Goal: Task Accomplishment & Management: Manage account settings

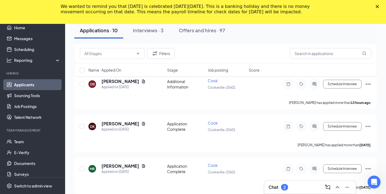
scroll to position [57, 0]
click at [285, 185] on div "2" at bounding box center [285, 187] width 2 height 5
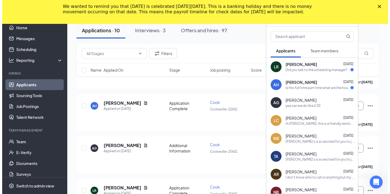
scroll to position [359, 0]
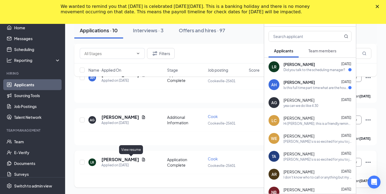
click at [141, 160] on icon "Document" at bounding box center [143, 159] width 4 height 4
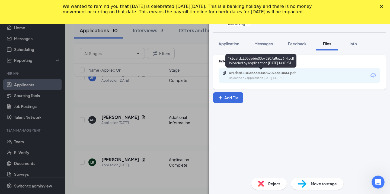
click at [269, 77] on div "Uploaded by applicant on [DATE] 14:01:51" at bounding box center [269, 78] width 81 height 4
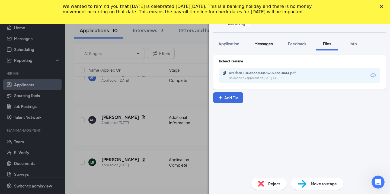
click at [262, 44] on span "Messages" at bounding box center [263, 43] width 18 height 5
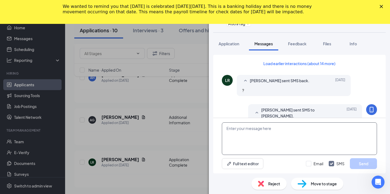
click at [254, 128] on textarea at bounding box center [299, 138] width 155 height 33
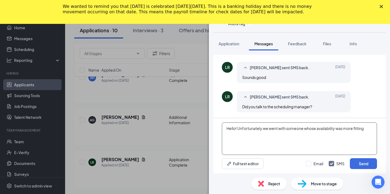
click at [367, 129] on textarea "Hello! Unfortunately we went with someone whose availability was more fitting" at bounding box center [299, 138] width 155 height 33
type textarea "Hello! Unfortunately we went with someone whose availability was more fitting w…"
click at [370, 163] on button "Send" at bounding box center [363, 163] width 27 height 11
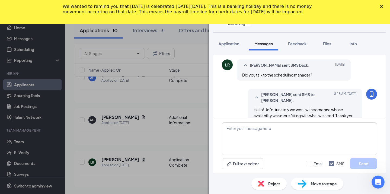
scroll to position [322, 0]
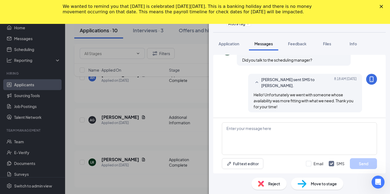
click at [279, 182] on span "Reject" at bounding box center [274, 184] width 12 height 6
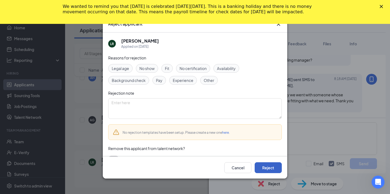
click at [267, 167] on button "Reject" at bounding box center [268, 167] width 27 height 11
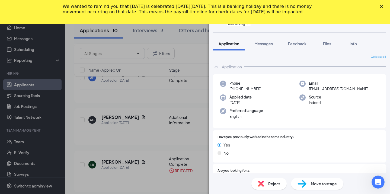
click at [383, 5] on icon "Close" at bounding box center [381, 6] width 3 height 3
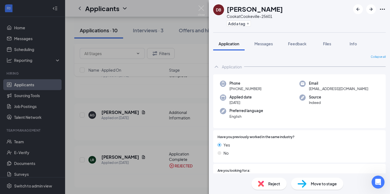
scroll to position [340, 0]
click at [131, 115] on div "[PERSON_NAME] Cook at [GEOGRAPHIC_DATA]-25601 Add a tag Application Messages Fe…" at bounding box center [195, 97] width 390 height 194
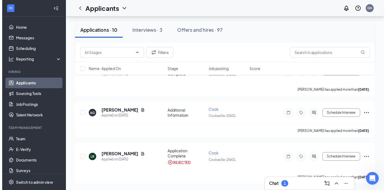
scroll to position [297, 0]
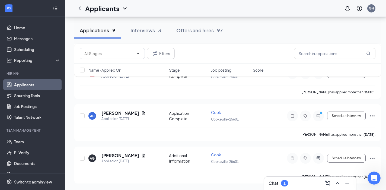
click at [284, 184] on div "1" at bounding box center [285, 183] width 2 height 5
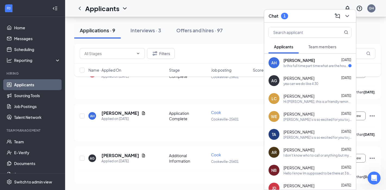
click at [296, 63] on span "[PERSON_NAME]" at bounding box center [299, 60] width 31 height 5
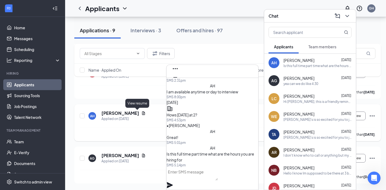
click at [142, 113] on icon "Document" at bounding box center [143, 113] width 3 height 4
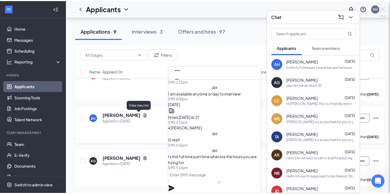
scroll to position [293, 0]
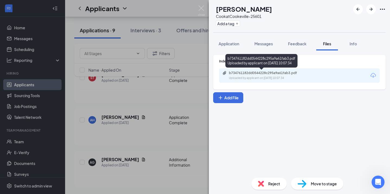
click at [286, 79] on div "Uploaded by applicant on [DATE] 10:07:34" at bounding box center [269, 78] width 81 height 4
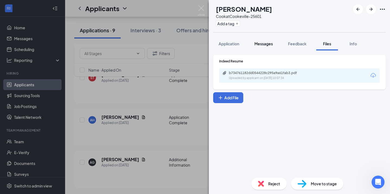
click at [264, 43] on span "Messages" at bounding box center [263, 43] width 18 height 5
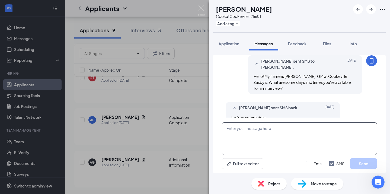
click at [258, 130] on textarea at bounding box center [299, 138] width 155 height 33
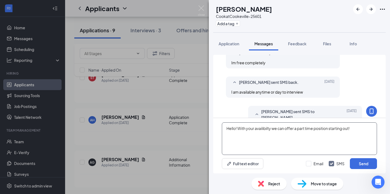
click at [263, 129] on textarea "Hello! With your availibilty we can offer a part time position starting out!" at bounding box center [299, 138] width 155 height 33
click at [361, 126] on textarea "Hello! With your availability we can offer a part time position starting out!" at bounding box center [299, 138] width 155 height 33
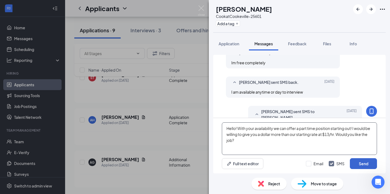
type textarea "Hello! With your availability we can offer a part time position starting out! I…"
click at [362, 165] on button "Send" at bounding box center [363, 163] width 27 height 11
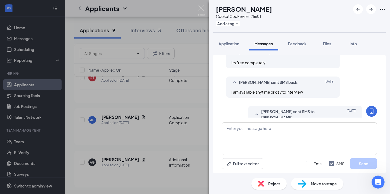
scroll to position [278, 0]
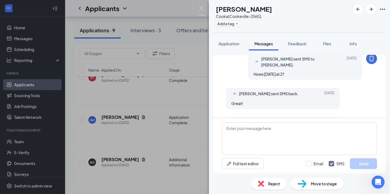
click at [190, 132] on div "AH [PERSON_NAME] [PERSON_NAME] at [GEOGRAPHIC_DATA]-25601 Add a tag Application…" at bounding box center [195, 97] width 390 height 194
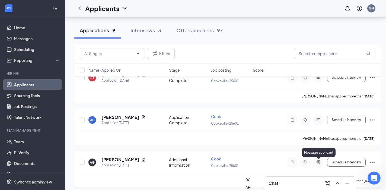
click at [318, 161] on icon "ActiveChat" at bounding box center [318, 162] width 7 height 4
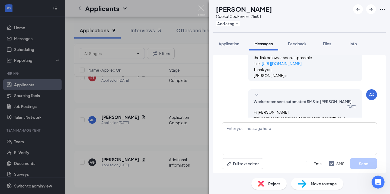
scroll to position [257, 0]
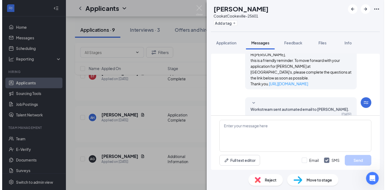
scroll to position [257, 0]
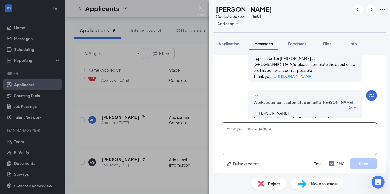
click at [275, 142] on textarea at bounding box center [299, 138] width 155 height 33
click at [168, 112] on div "AG [PERSON_NAME] at [GEOGRAPHIC_DATA]-25601 Add a tag Application Messages Feed…" at bounding box center [195, 97] width 390 height 194
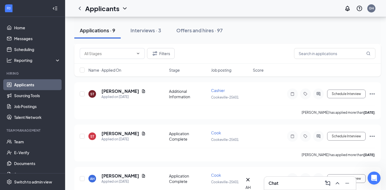
scroll to position [235, 0]
click at [142, 89] on icon "Document" at bounding box center [143, 91] width 3 height 4
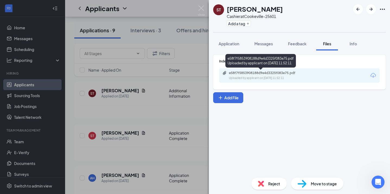
click at [251, 79] on div "Uploaded by applicant on [DATE] 11:52:11" at bounding box center [269, 78] width 81 height 4
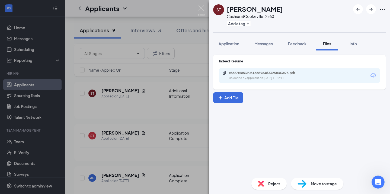
click at [276, 186] on span "Reject" at bounding box center [274, 184] width 12 height 6
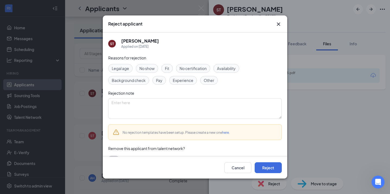
click at [186, 81] on span "Experience" at bounding box center [183, 80] width 21 height 6
click at [269, 168] on button "Reject" at bounding box center [268, 167] width 27 height 11
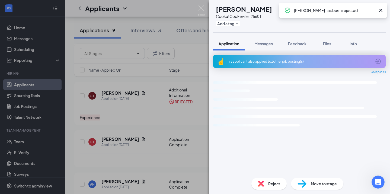
click at [188, 142] on div "ST [PERSON_NAME] at [GEOGRAPHIC_DATA]-25601 Add a tag Application Messages Feed…" at bounding box center [195, 97] width 390 height 194
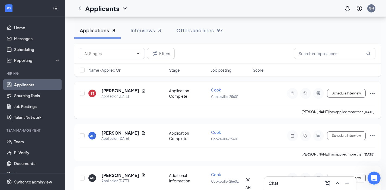
click at [371, 94] on icon "Ellipses" at bounding box center [372, 93] width 7 height 7
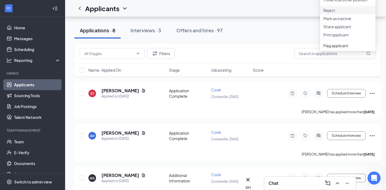
click at [330, 14] on li "Reject" at bounding box center [347, 10] width 55 height 8
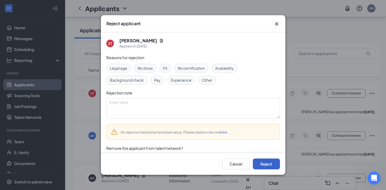
click at [266, 164] on button "Reject" at bounding box center [266, 163] width 27 height 11
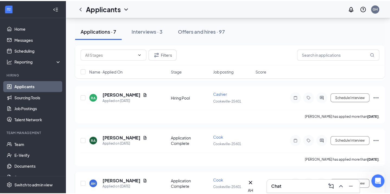
scroll to position [147, 0]
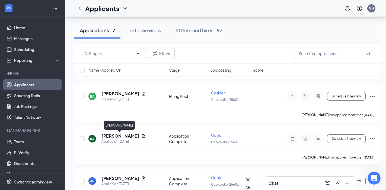
click at [128, 136] on h5 "[PERSON_NAME]" at bounding box center [120, 136] width 38 height 6
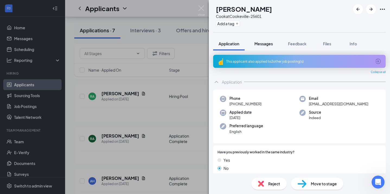
click at [266, 37] on button "Messages" at bounding box center [263, 44] width 29 height 14
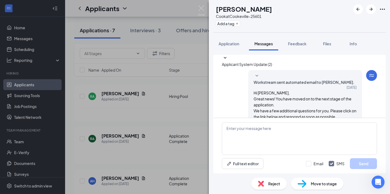
scroll to position [1, 0]
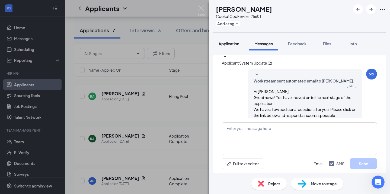
click at [227, 42] on span "Application" at bounding box center [229, 43] width 21 height 5
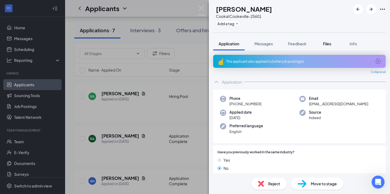
click at [325, 49] on button "Files" at bounding box center [327, 44] width 22 height 14
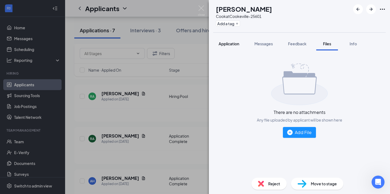
click at [223, 47] on button "Application" at bounding box center [228, 44] width 31 height 14
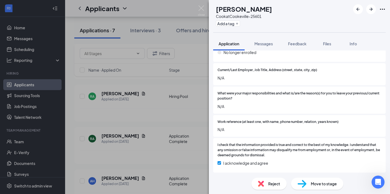
scroll to position [542, 0]
click at [275, 185] on span "Reject" at bounding box center [274, 184] width 12 height 6
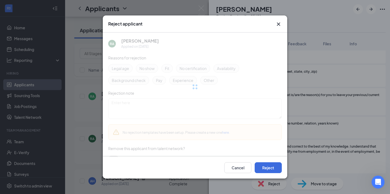
click at [186, 80] on div at bounding box center [195, 87] width 174 height 109
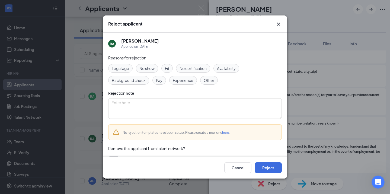
click at [182, 82] on span "Experience" at bounding box center [183, 80] width 21 height 6
click at [268, 170] on button "Reject" at bounding box center [268, 167] width 27 height 11
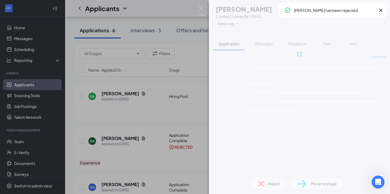
click at [145, 120] on div "AH [PERSON_NAME] [PERSON_NAME] at [GEOGRAPHIC_DATA]-25601 Add a tag Application…" at bounding box center [195, 97] width 390 height 194
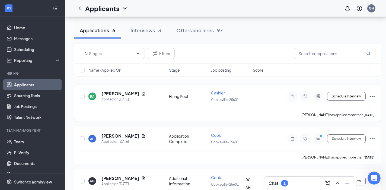
click at [372, 97] on icon "Ellipses" at bounding box center [372, 96] width 5 height 1
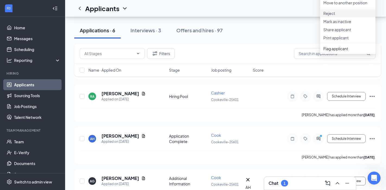
click at [343, 17] on li "Reject" at bounding box center [347, 13] width 55 height 8
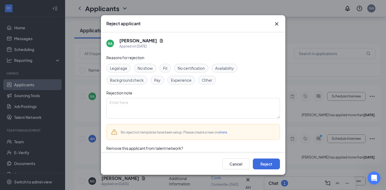
click at [179, 80] on span "Experience" at bounding box center [181, 80] width 21 height 6
click at [274, 169] on button "Reject" at bounding box center [266, 163] width 27 height 11
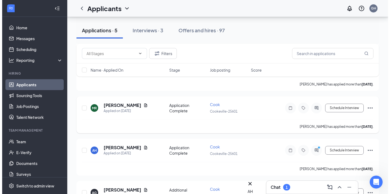
scroll to position [90, 0]
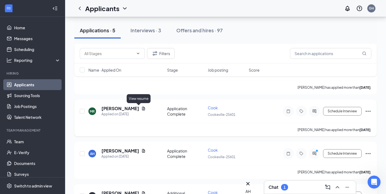
click at [141, 109] on icon "Document" at bounding box center [143, 108] width 4 height 4
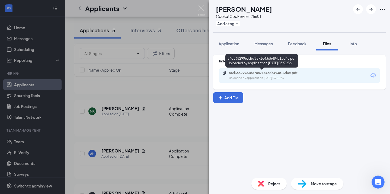
click at [264, 73] on div "84d36829963d678a71e43d5494c13d4c.pdf" at bounding box center [267, 73] width 76 height 4
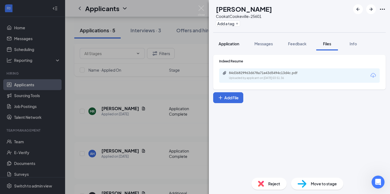
click at [237, 47] on button "Application" at bounding box center [228, 44] width 31 height 14
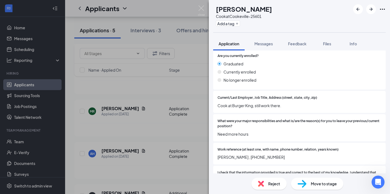
scroll to position [509, 0]
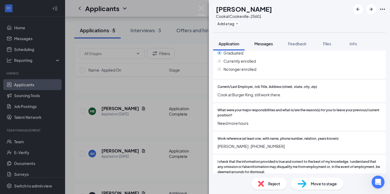
click at [258, 43] on span "Messages" at bounding box center [263, 43] width 18 height 5
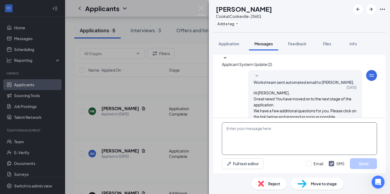
click at [253, 140] on textarea at bounding box center [299, 138] width 155 height 33
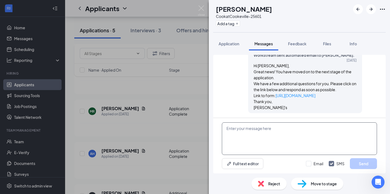
scroll to position [71, 0]
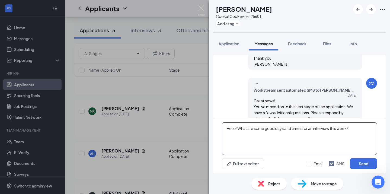
click at [238, 129] on textarea "Hello! What are some good days and times for an interview this week?" at bounding box center [299, 138] width 155 height 33
drag, startPoint x: 330, startPoint y: 137, endPoint x: 225, endPoint y: 130, distance: 105.2
click at [225, 130] on textarea "Hello! My name is [PERSON_NAME] and I am the GM of Cookeville Zaxby's. What are…" at bounding box center [299, 138] width 155 height 33
type textarea "Hello! My name is [PERSON_NAME] and I am the GM of Cookeville Zaxby's. What are…"
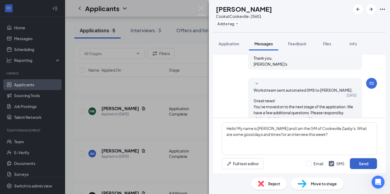
click at [362, 167] on button "Send" at bounding box center [363, 163] width 27 height 11
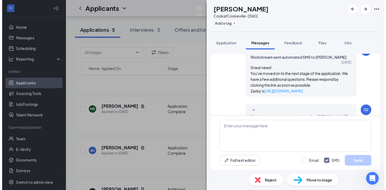
scroll to position [117, 0]
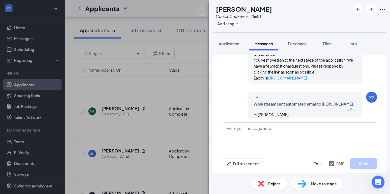
click at [164, 98] on div "[PERSON_NAME] at [GEOGRAPHIC_DATA]-25601 Add a tag Application Messages Feedbac…" at bounding box center [195, 97] width 390 height 194
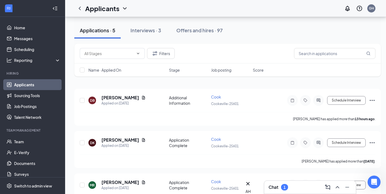
scroll to position [12, 0]
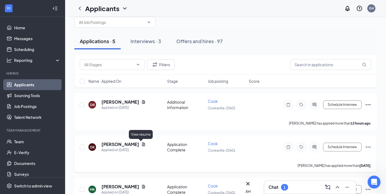
click at [142, 146] on icon "Document" at bounding box center [143, 144] width 3 height 4
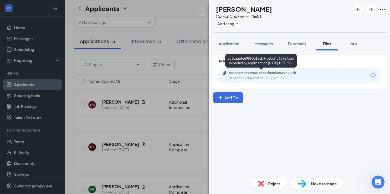
click at [287, 72] on div "ac3caaefe6999001ecb9fb0ed4c6e9a7.pdf" at bounding box center [267, 73] width 76 height 4
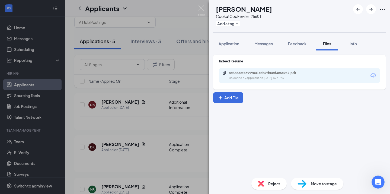
click at [269, 183] on span "Reject" at bounding box center [274, 184] width 12 height 6
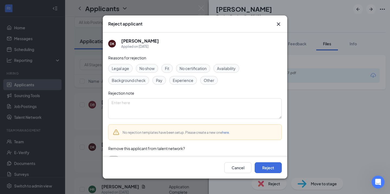
click at [230, 83] on div "Legal age No show Fit No certification Availability Background check Pay Experi…" at bounding box center [195, 74] width 174 height 21
click at [180, 77] on span "Experience" at bounding box center [183, 80] width 21 height 6
click at [267, 167] on button "Reject" at bounding box center [268, 167] width 27 height 11
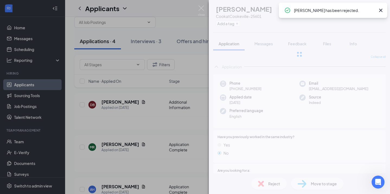
click at [74, 127] on div "[PERSON_NAME] at [GEOGRAPHIC_DATA]-25601 Add a tag Application Messages Feedbac…" at bounding box center [195, 97] width 390 height 194
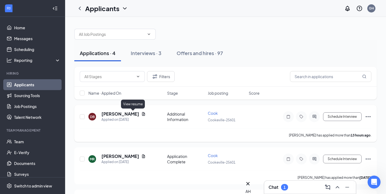
click at [141, 114] on icon "Document" at bounding box center [143, 114] width 4 height 4
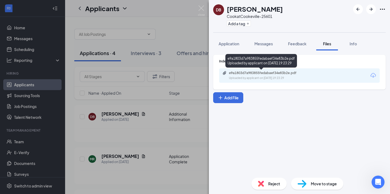
click at [283, 74] on div "e9a1803d7a983855fedabaef34e83b2e.pdf" at bounding box center [267, 73] width 76 height 4
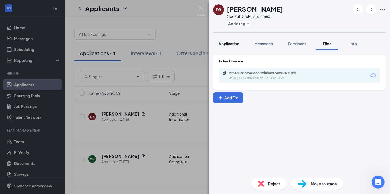
click at [223, 47] on button "Application" at bounding box center [228, 44] width 31 height 14
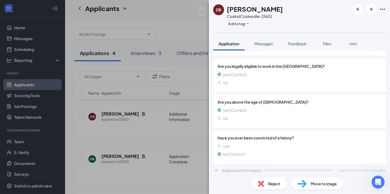
scroll to position [180, 0]
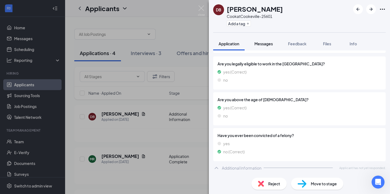
click at [263, 46] on button "Messages" at bounding box center [263, 44] width 29 height 14
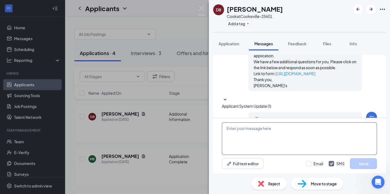
scroll to position [71, 0]
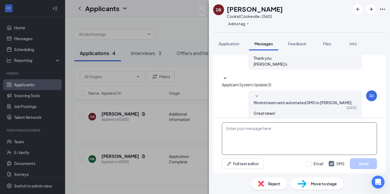
paste textarea "Hello! My name is [PERSON_NAME] and I am the GM of Cookeville Zaxby's. What are…"
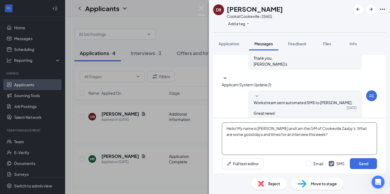
drag, startPoint x: 334, startPoint y: 136, endPoint x: 352, endPoint y: 127, distance: 19.8
click at [352, 127] on textarea "Hello! My name is [PERSON_NAME] and I am the GM of Cookeville Zaxby's. What are…" at bounding box center [299, 138] width 155 height 33
type textarea "Hello! My name is [PERSON_NAME] and I am the GM of Cookeville Zaxby's. What is …"
click at [360, 163] on button "Send" at bounding box center [363, 163] width 27 height 11
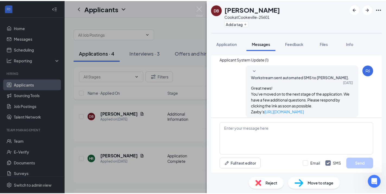
scroll to position [111, 0]
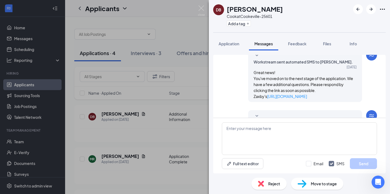
click at [174, 28] on div "[PERSON_NAME] Cook at [GEOGRAPHIC_DATA]-25601 Add a tag Application Messages Fe…" at bounding box center [195, 97] width 390 height 194
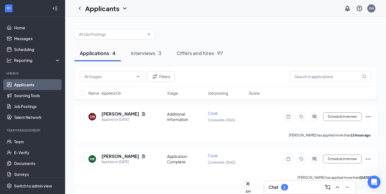
click at [279, 189] on div "Chat 1" at bounding box center [279, 187] width 20 height 7
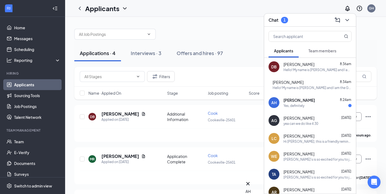
click at [314, 100] on div "[PERSON_NAME] 8:24am" at bounding box center [318, 99] width 68 height 5
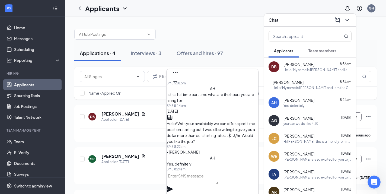
click at [197, 183] on textarea at bounding box center [192, 177] width 51 height 13
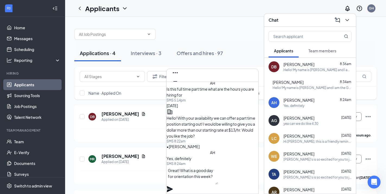
type textarea "Great! What is a good day for orientation this week?"
click at [173, 186] on icon "Plane" at bounding box center [170, 189] width 6 height 6
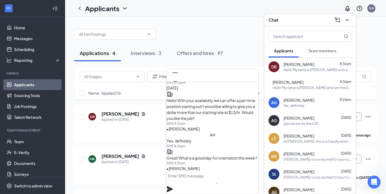
scroll to position [0, 0]
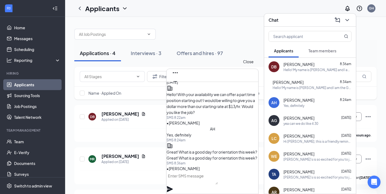
click at [179, 87] on icon "Cross" at bounding box center [175, 90] width 7 height 7
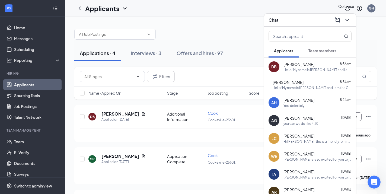
click at [347, 21] on icon "ChevronDown" at bounding box center [347, 20] width 4 height 2
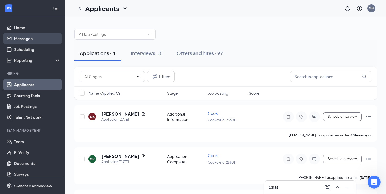
click at [28, 39] on link "Messages" at bounding box center [37, 38] width 46 height 11
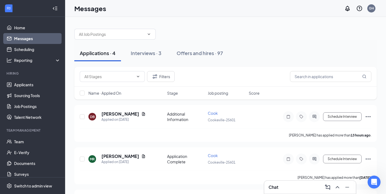
click at [28, 39] on link "Messages" at bounding box center [37, 38] width 46 height 11
click at [151, 54] on div "Interviews · 3" at bounding box center [146, 53] width 31 height 7
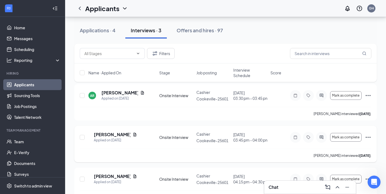
scroll to position [28, 0]
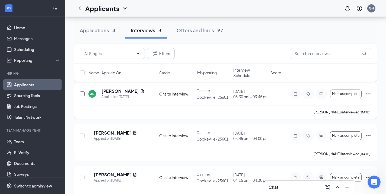
click at [82, 94] on input "checkbox" at bounding box center [82, 93] width 5 height 5
checkbox input "true"
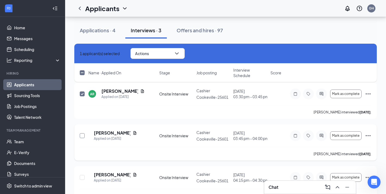
click at [82, 134] on input "checkbox" at bounding box center [82, 135] width 5 height 5
checkbox input "true"
click at [180, 56] on icon "ChevronDown" at bounding box center [177, 53] width 7 height 7
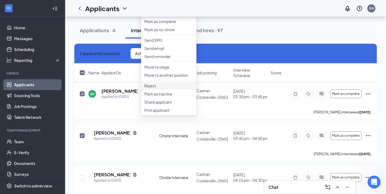
click at [165, 88] on p "Reject" at bounding box center [168, 85] width 49 height 5
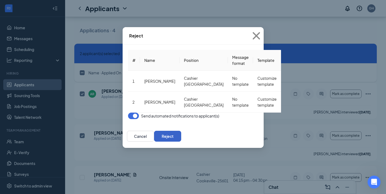
click at [181, 137] on button "Reject" at bounding box center [167, 136] width 27 height 11
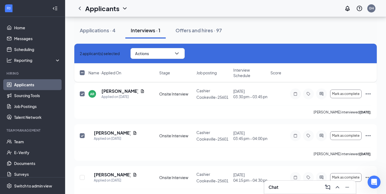
checkbox input "false"
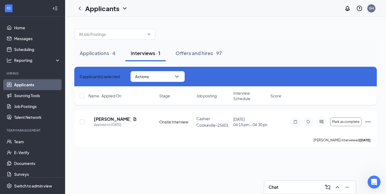
scroll to position [0, 0]
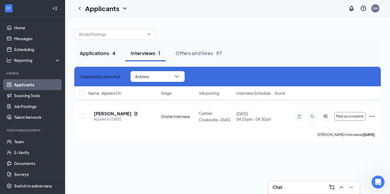
click at [101, 54] on div "Applications · 4" at bounding box center [98, 53] width 36 height 7
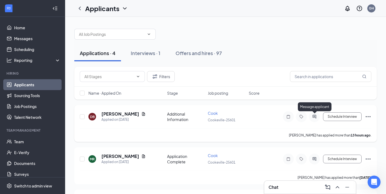
click at [317, 117] on icon "ActiveChat" at bounding box center [314, 116] width 7 height 4
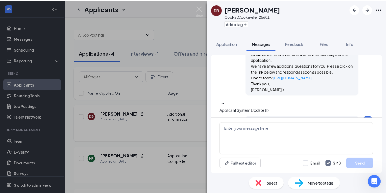
scroll to position [111, 0]
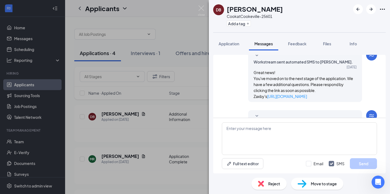
click at [154, 15] on div "[PERSON_NAME] Cook at [GEOGRAPHIC_DATA]-25601 Add a tag Application Messages Fe…" at bounding box center [195, 97] width 390 height 194
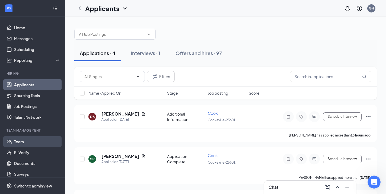
click at [16, 144] on link "Team" at bounding box center [37, 141] width 46 height 11
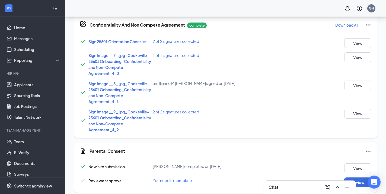
scroll to position [226, 0]
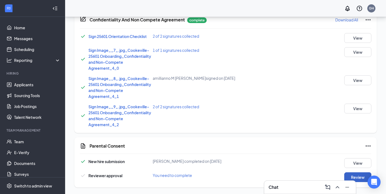
click at [362, 176] on button "Review" at bounding box center [357, 177] width 27 height 10
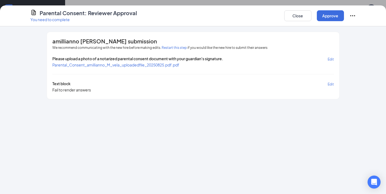
click at [170, 63] on span "Parental_Consent_amillianno_M_vela_uploadedfile_20250825.pdf.pdf" at bounding box center [115, 64] width 127 height 5
click at [330, 17] on button "Approve" at bounding box center [330, 15] width 27 height 11
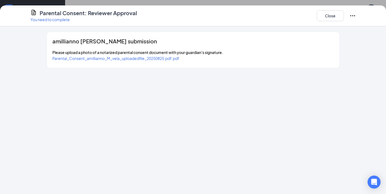
click at [353, 15] on icon "Ellipses" at bounding box center [352, 15] width 7 height 7
click at [333, 17] on button "Close" at bounding box center [330, 15] width 27 height 11
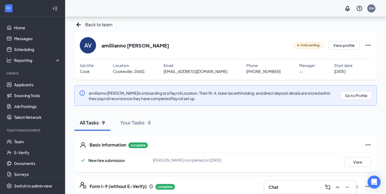
scroll to position [0, 0]
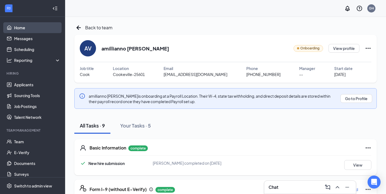
click at [40, 28] on link "Home" at bounding box center [37, 27] width 46 height 11
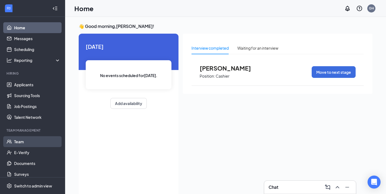
click at [29, 141] on link "Team" at bounding box center [37, 141] width 46 height 11
click at [19, 143] on link "Team" at bounding box center [37, 141] width 46 height 11
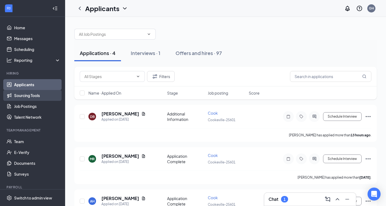
click at [35, 92] on link "Sourcing Tools" at bounding box center [37, 95] width 46 height 11
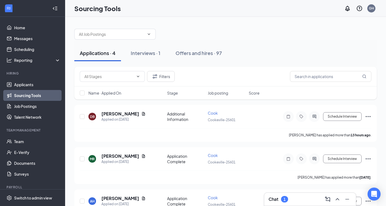
click at [36, 95] on link "Sourcing Tools" at bounding box center [37, 95] width 46 height 11
click at [26, 93] on link "Sourcing Tools" at bounding box center [37, 95] width 46 height 11
click at [35, 87] on link "Applicants" at bounding box center [37, 84] width 46 height 11
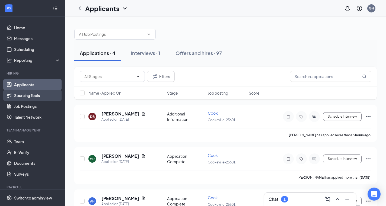
click at [37, 95] on link "Sourcing Tools" at bounding box center [37, 95] width 46 height 11
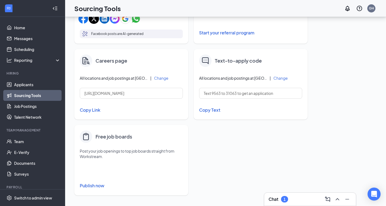
scroll to position [217, 0]
click at [143, 91] on input "https://j.wrkstrm.us/4d9ae9c9/zaxbys" at bounding box center [131, 92] width 103 height 11
